Goal: Information Seeking & Learning: Learn about a topic

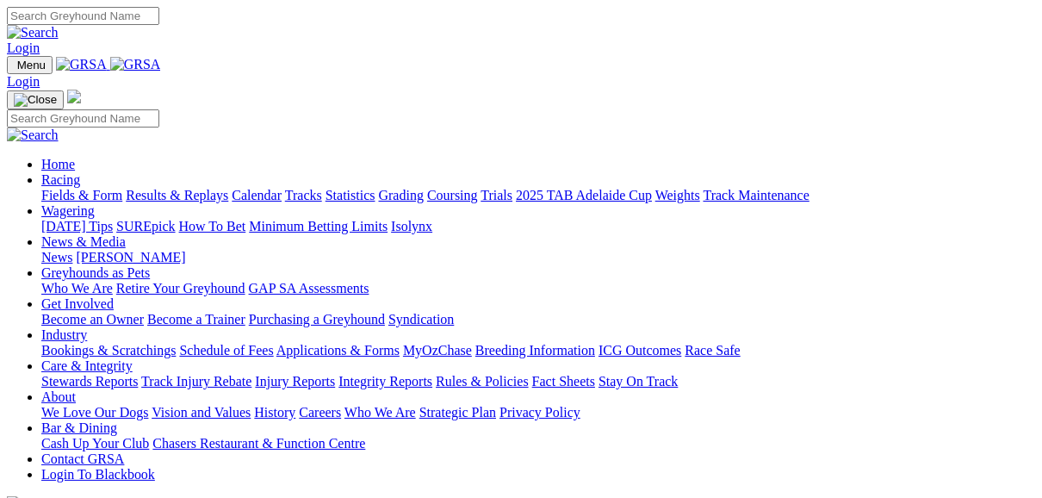
click at [85, 188] on link "Fields & Form" at bounding box center [81, 195] width 81 height 15
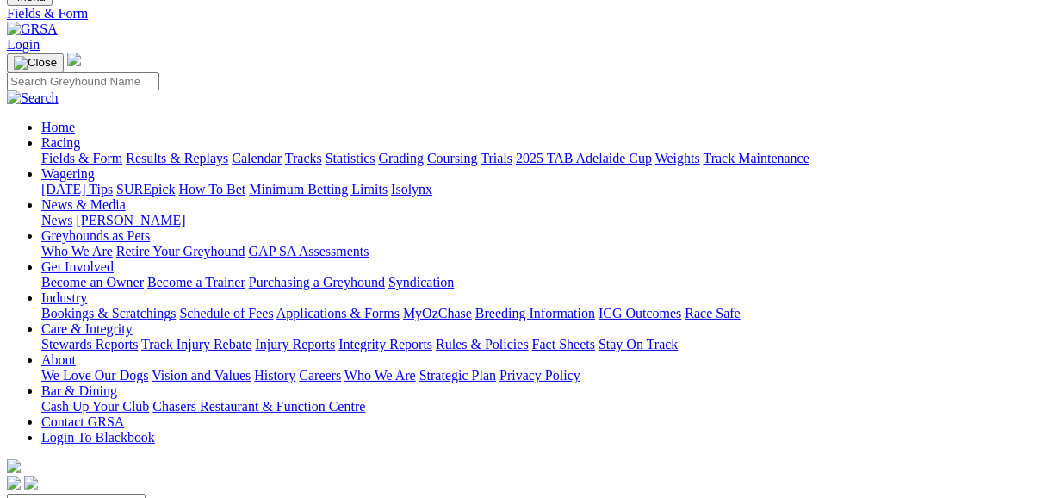
scroll to position [69, 0]
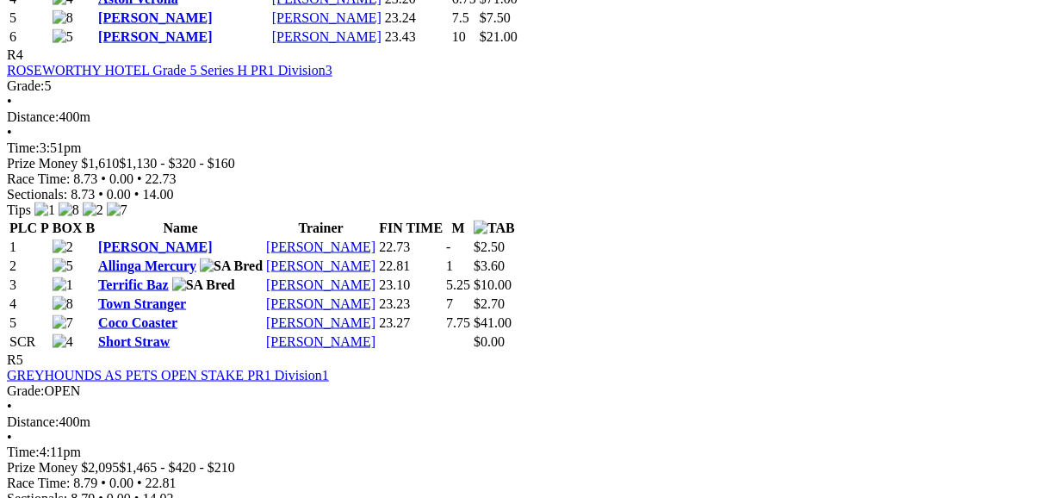
scroll to position [1722, 0]
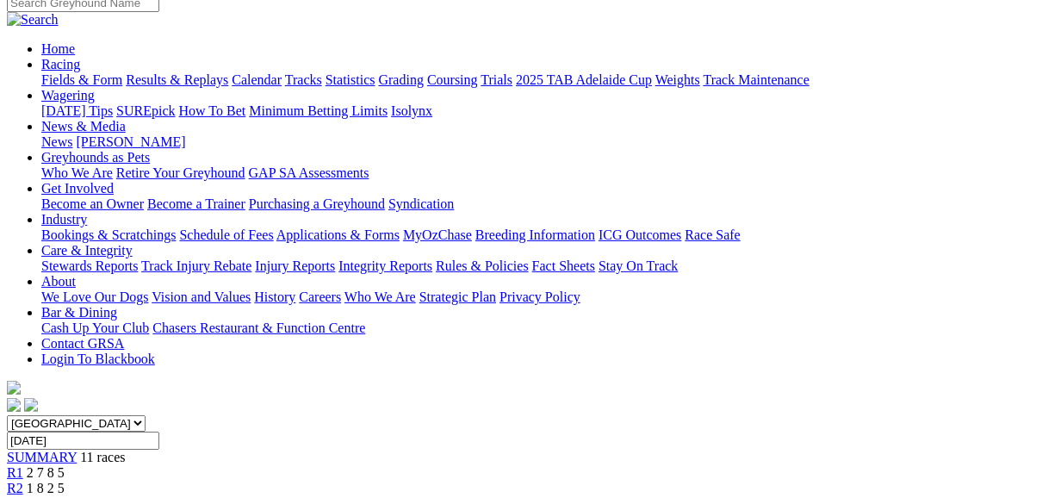
scroll to position [138, 0]
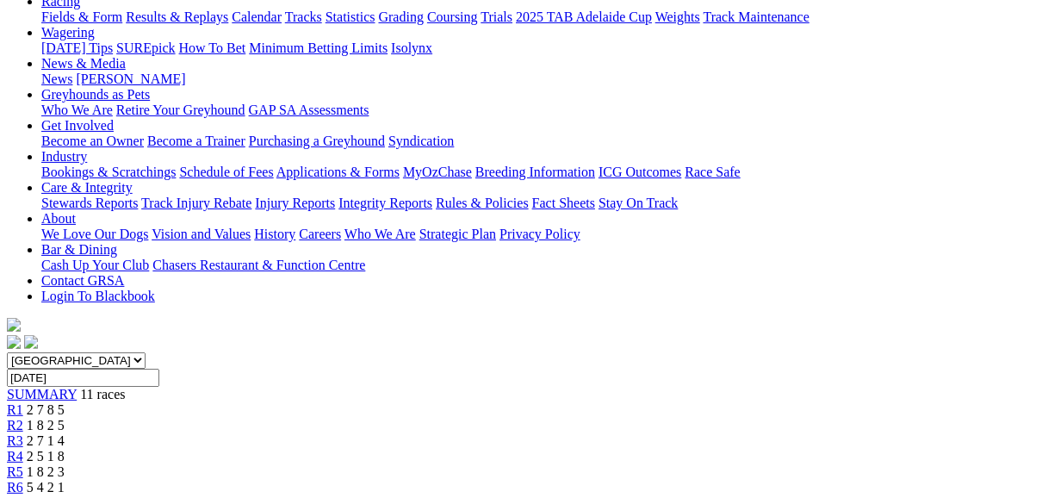
scroll to position [207, 0]
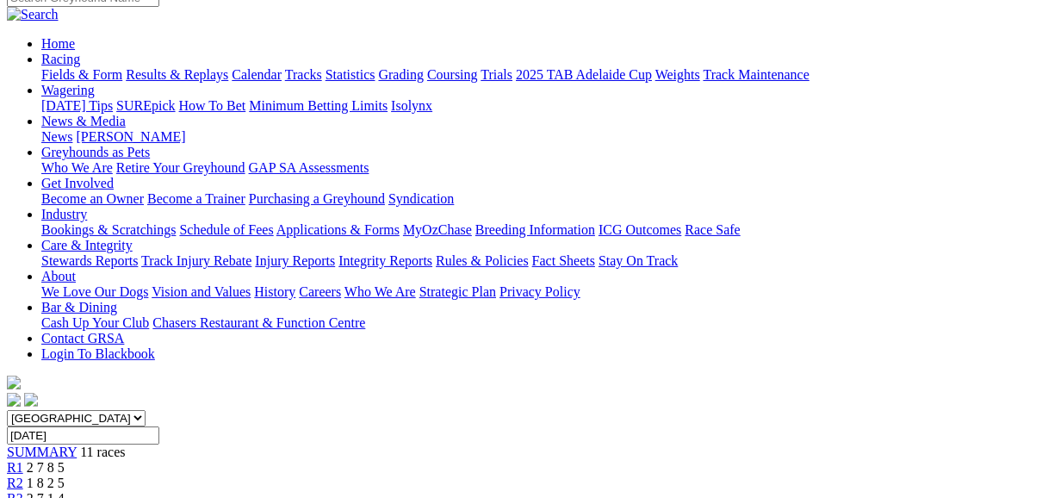
scroll to position [138, 0]
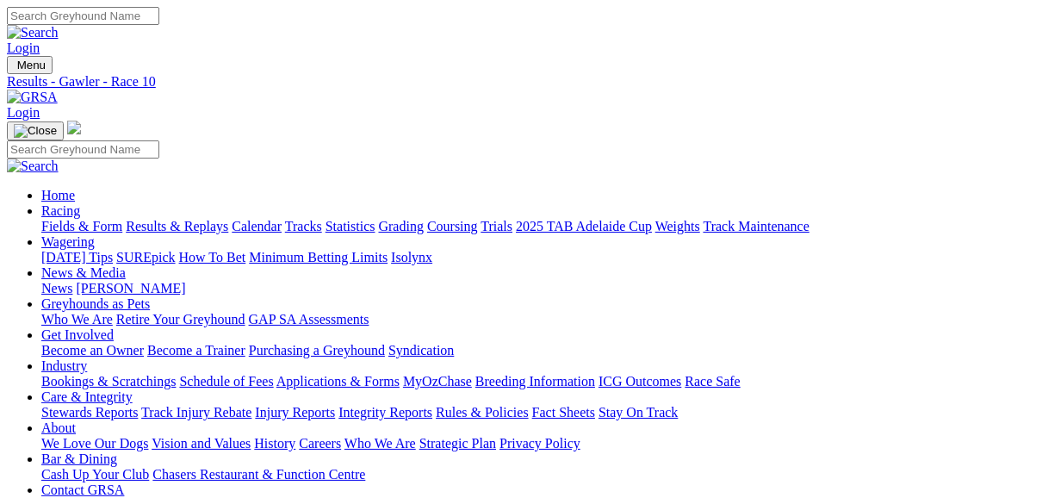
click at [91, 219] on link "Fields & Form" at bounding box center [81, 226] width 81 height 15
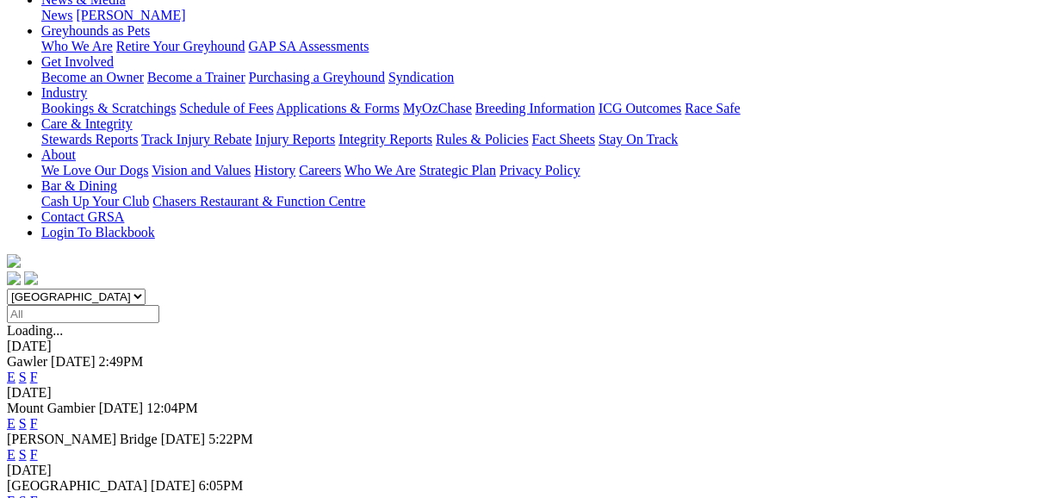
scroll to position [276, 0]
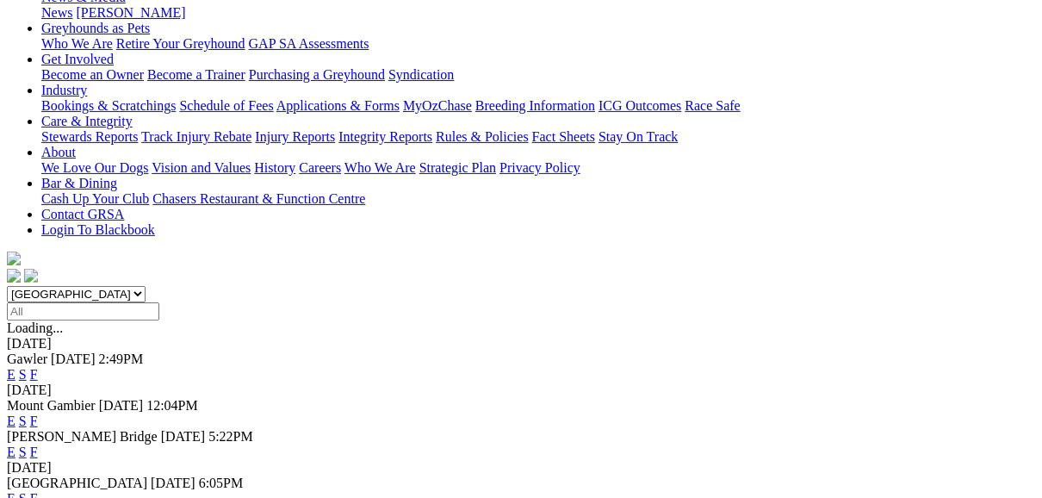
click at [15, 444] on link "E" at bounding box center [11, 451] width 9 height 15
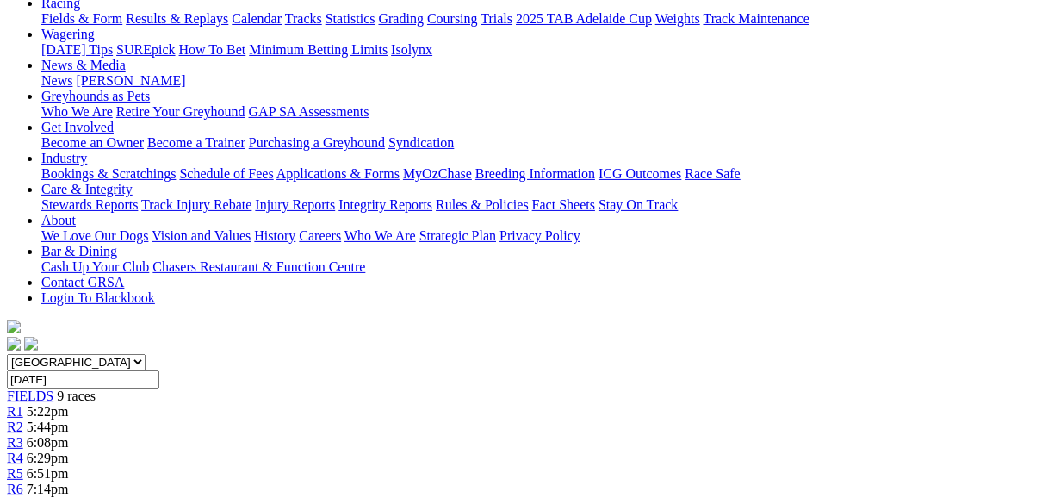
scroll to position [207, 0]
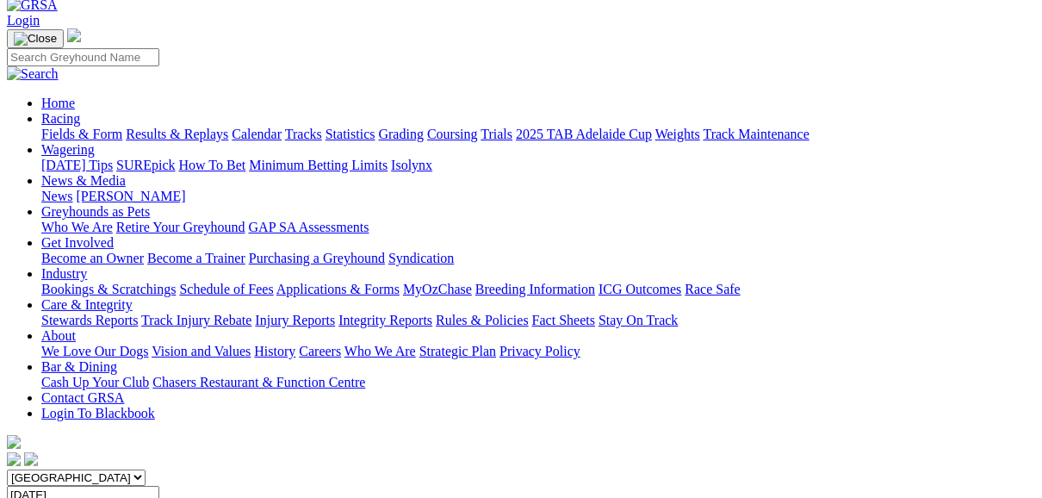
scroll to position [69, 0]
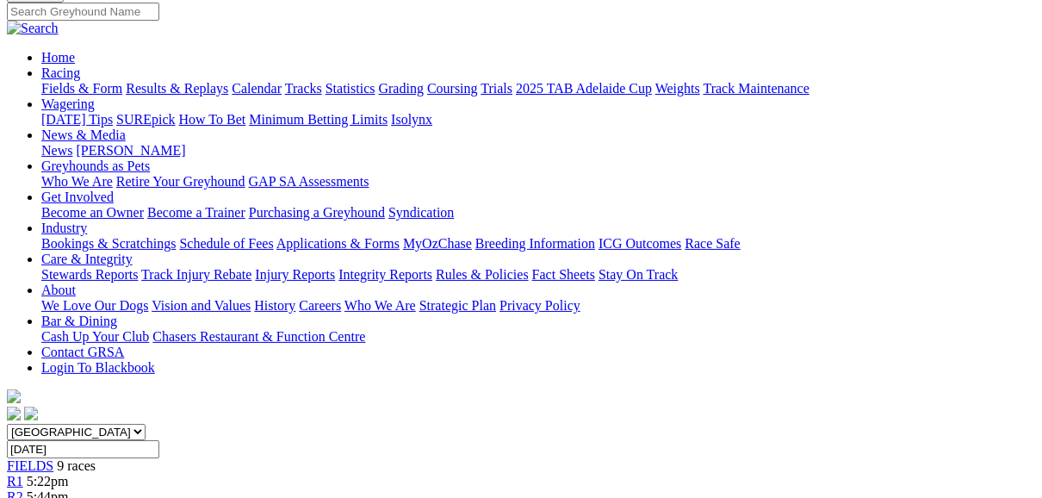
scroll to position [69, 0]
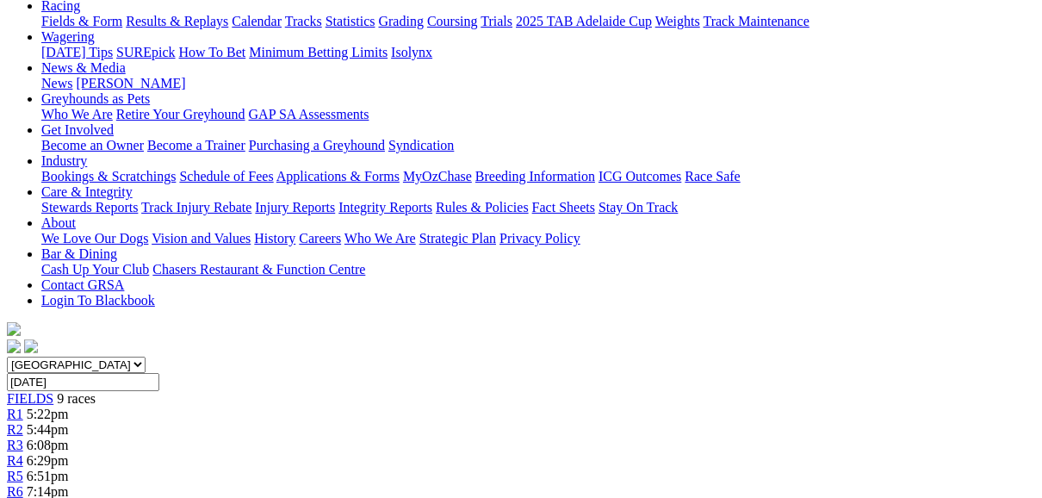
scroll to position [138, 0]
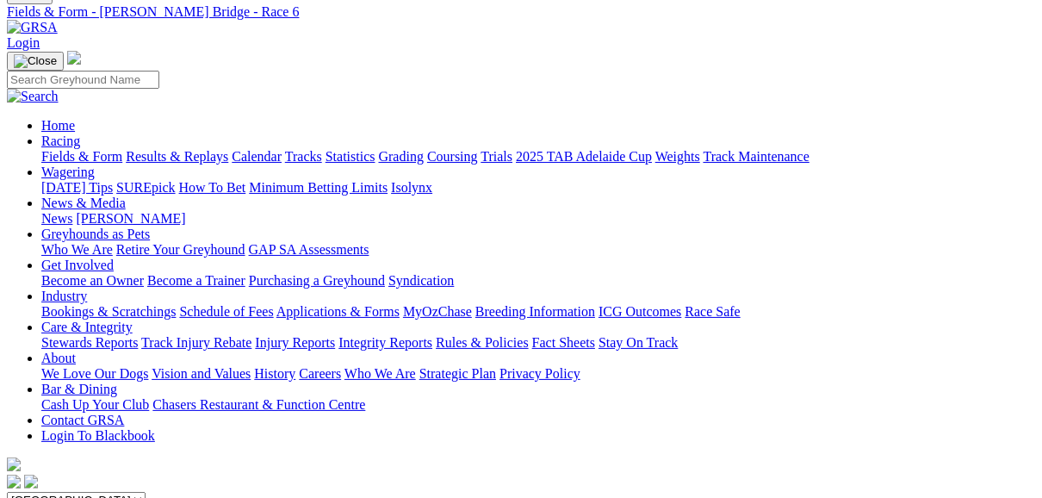
scroll to position [69, 0]
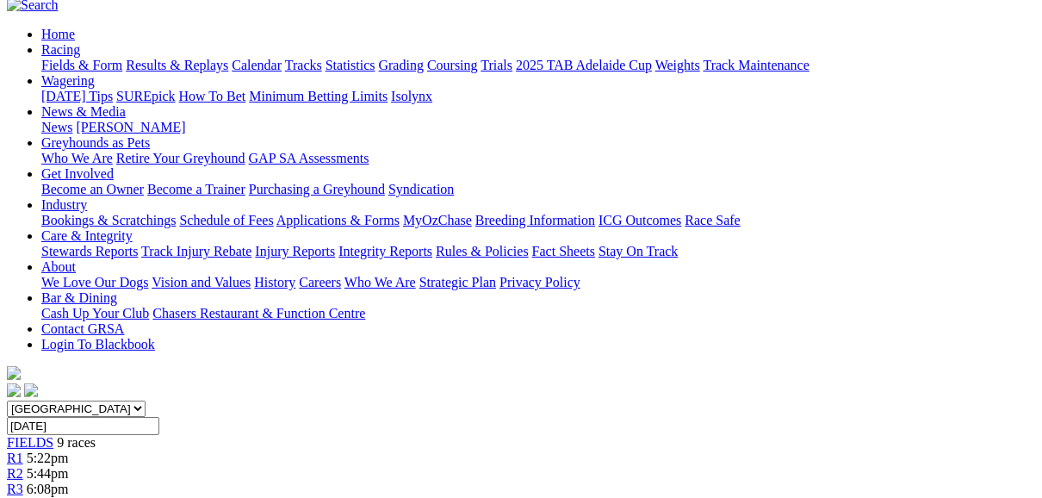
scroll to position [138, 0]
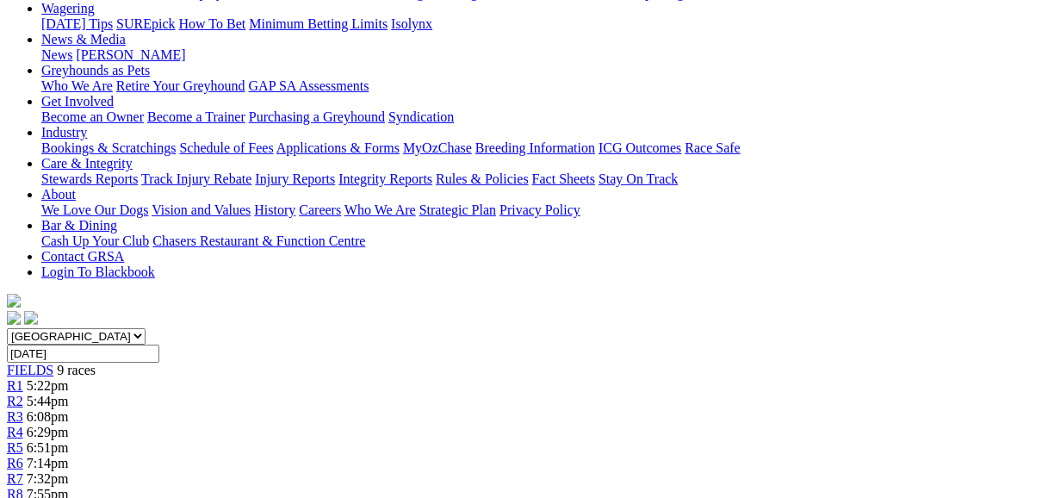
scroll to position [207, 0]
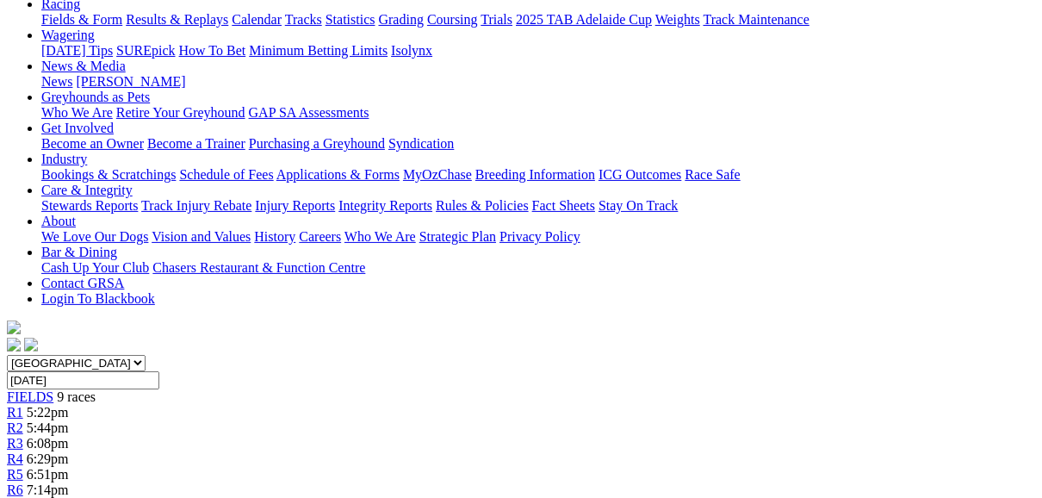
click at [23, 436] on span "R3" at bounding box center [15, 443] width 16 height 15
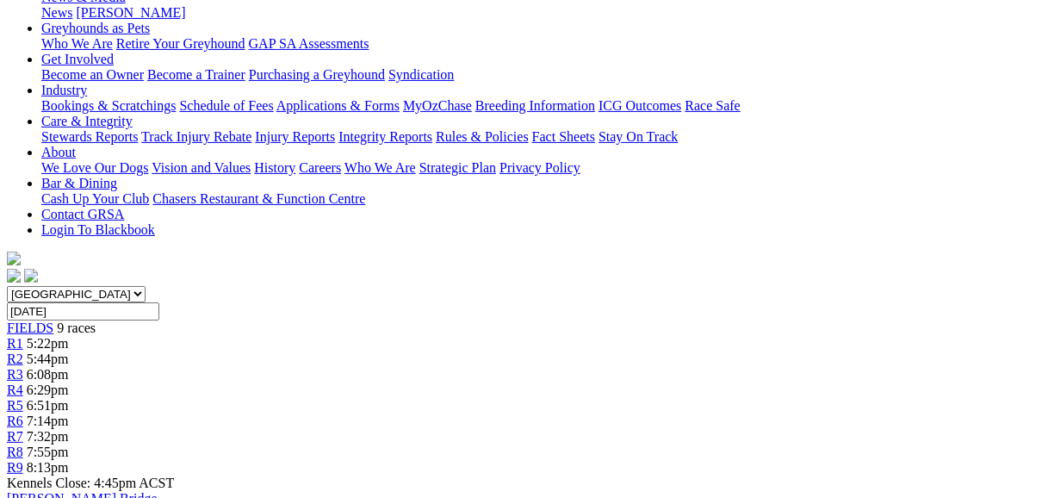
scroll to position [207, 0]
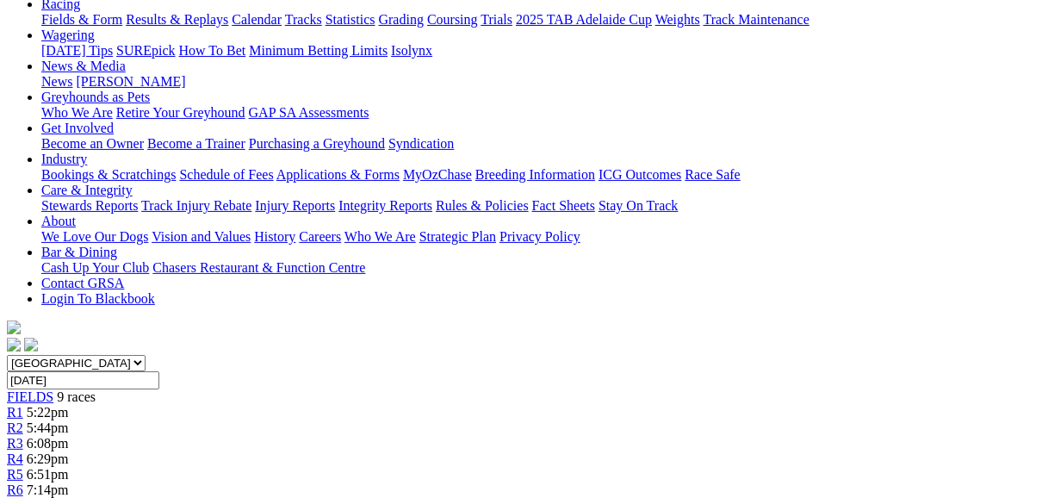
click at [23, 420] on span "R2" at bounding box center [15, 427] width 16 height 15
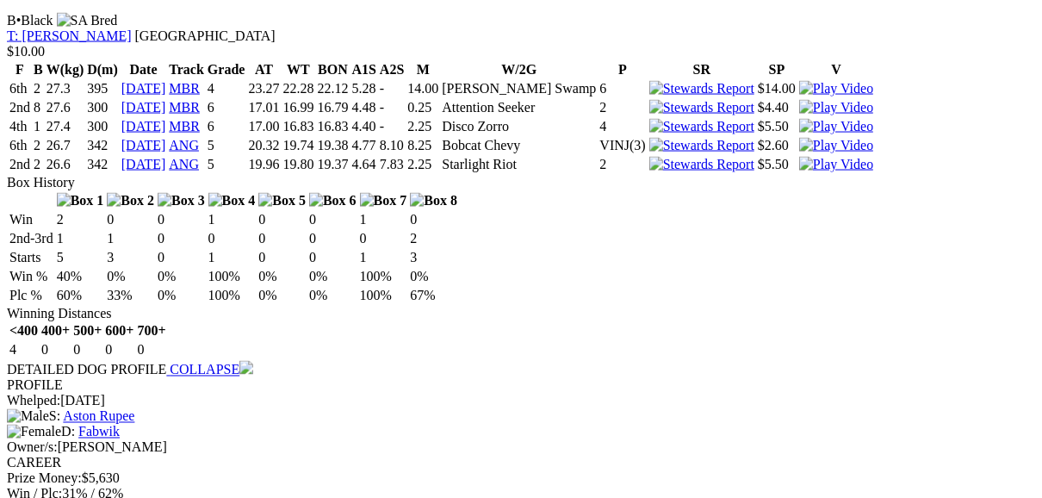
scroll to position [1791, 0]
